Goal: Task Accomplishment & Management: Manage account settings

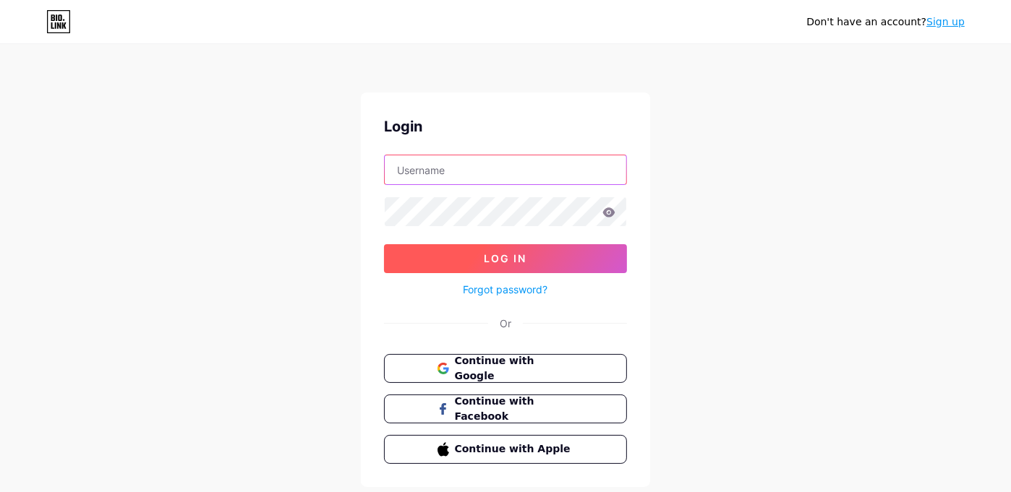
type input "cgpaplus"
click at [560, 263] on button "Log In" at bounding box center [505, 258] width 243 height 29
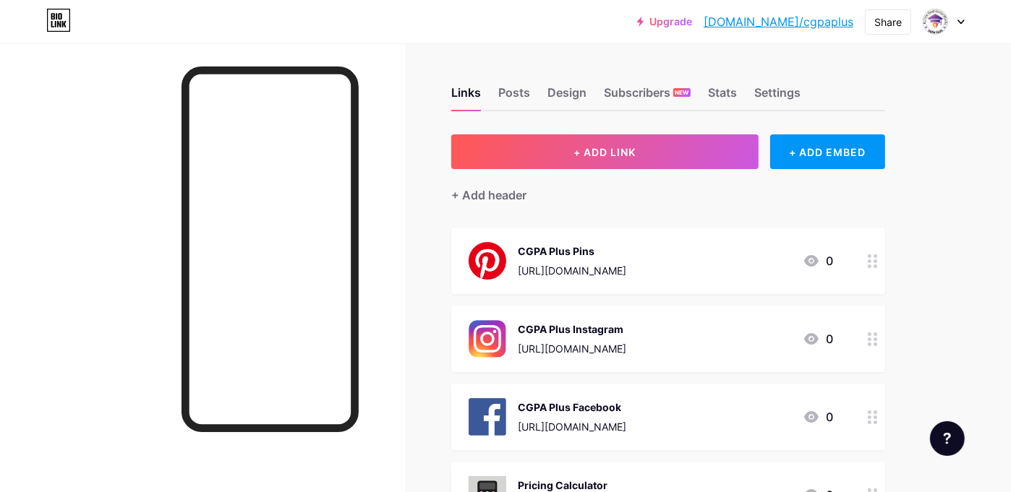
click at [979, 297] on div "Upgrade [DOMAIN_NAME]/cgpapl... [DOMAIN_NAME]/cgpaplus Share Switch accounts CG…" at bounding box center [505, 457] width 1011 height 914
